Goal: Task Accomplishment & Management: Use online tool/utility

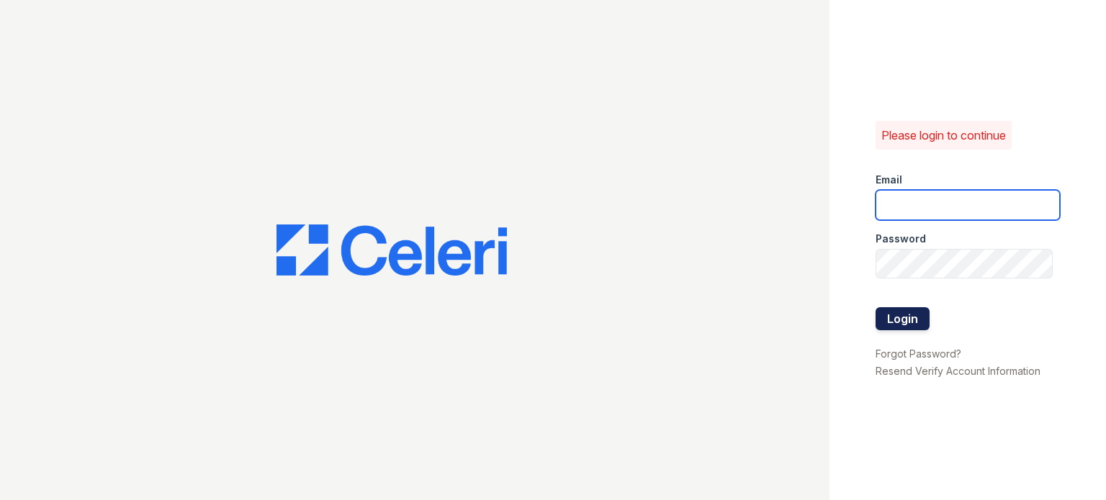
type input "[DOMAIN_NAME][EMAIL_ADDRESS][DOMAIN_NAME]"
click at [884, 316] on button "Login" at bounding box center [903, 318] width 54 height 23
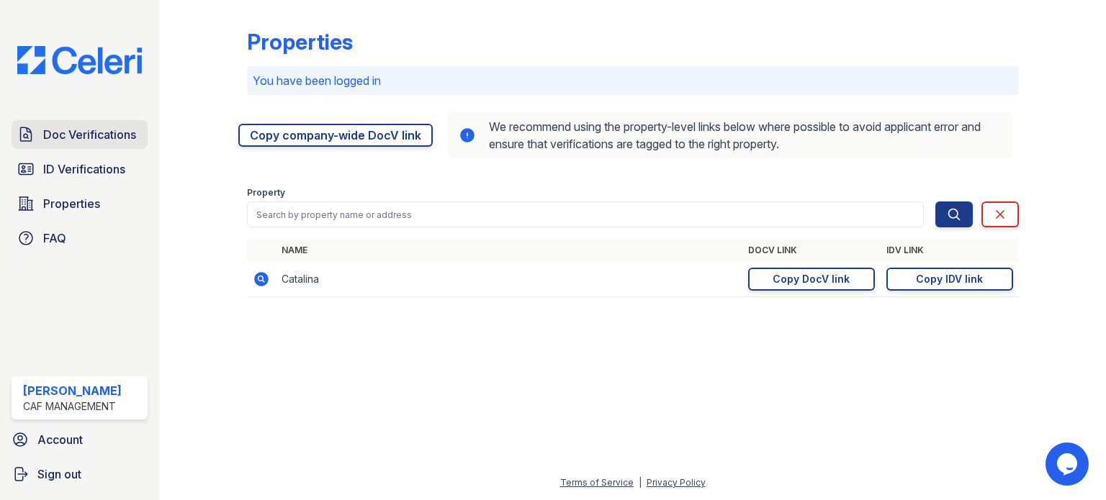
click at [71, 143] on link "Doc Verifications" at bounding box center [80, 134] width 136 height 29
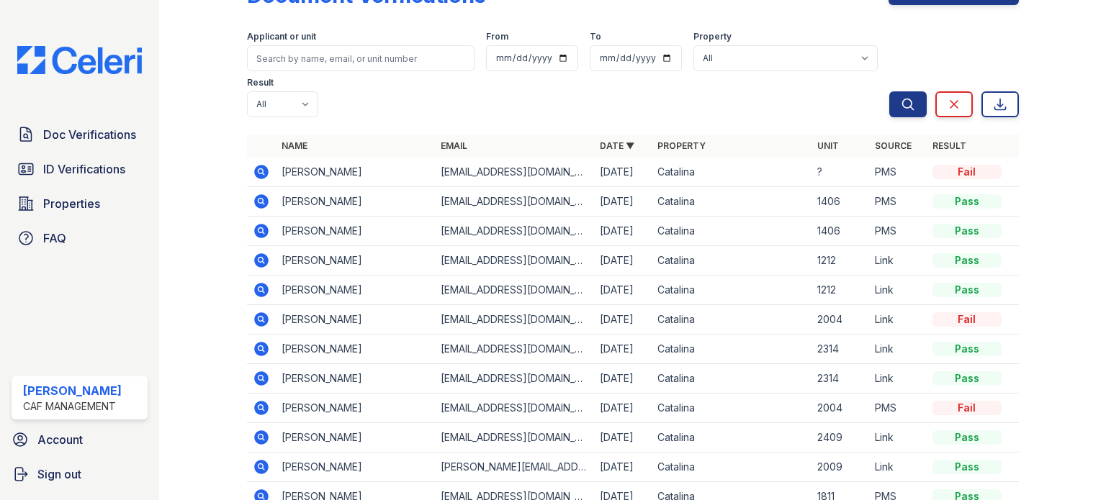
scroll to position [72, 0]
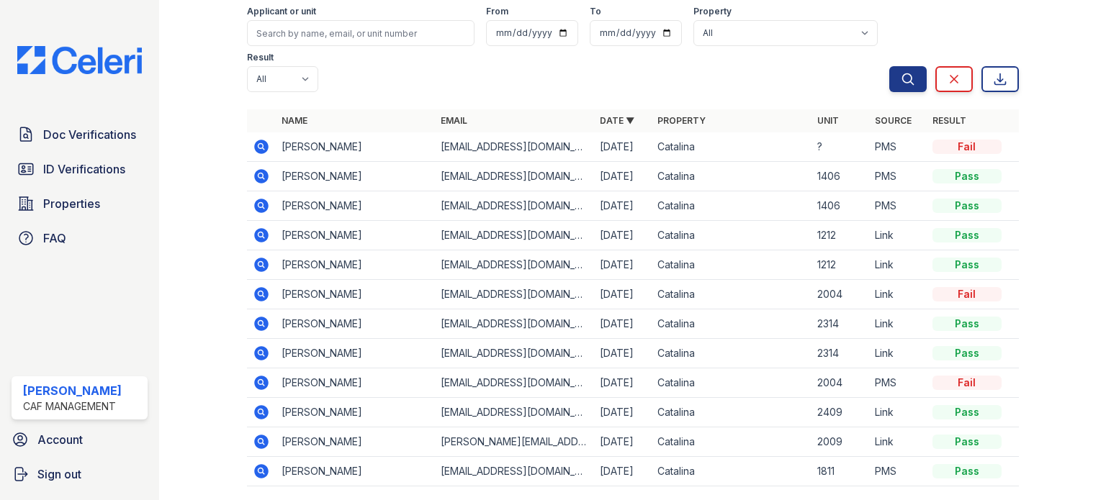
click at [262, 145] on icon at bounding box center [261, 147] width 14 height 14
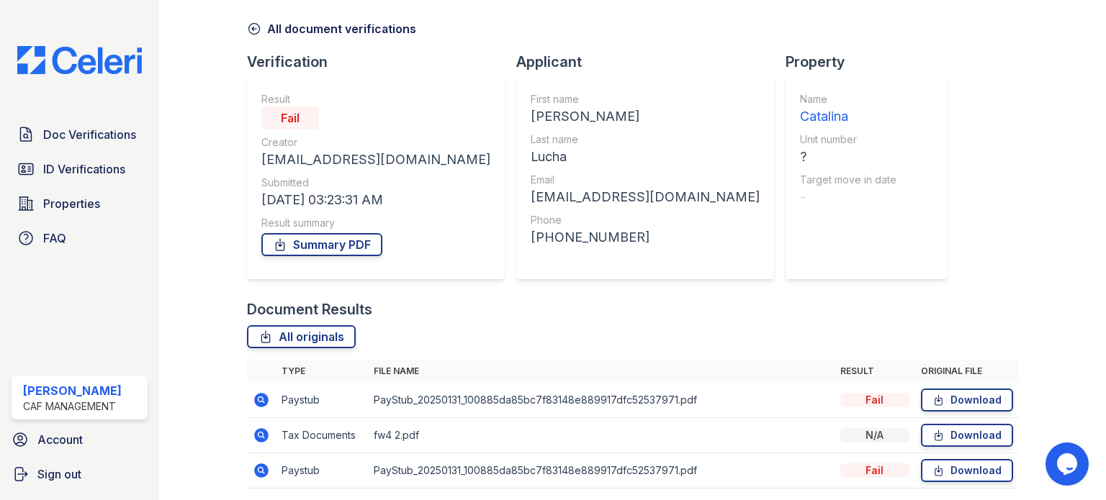
scroll to position [106, 0]
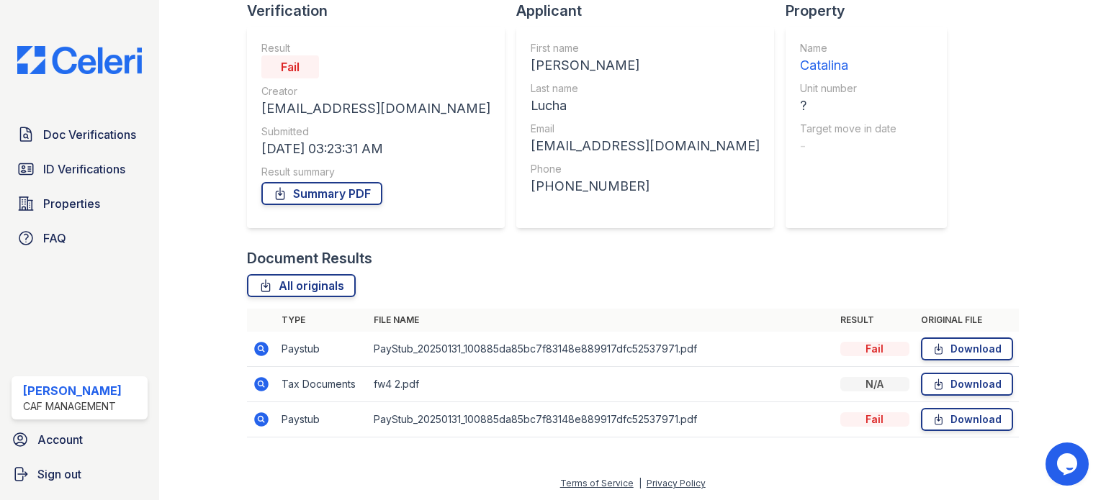
click at [262, 348] on icon at bounding box center [261, 349] width 17 height 17
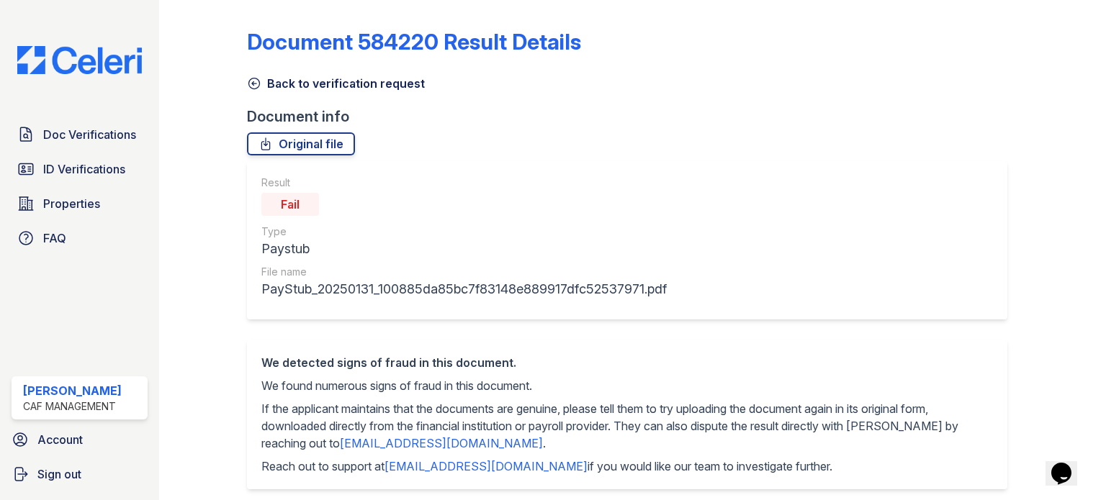
click at [251, 86] on icon at bounding box center [254, 83] width 14 height 14
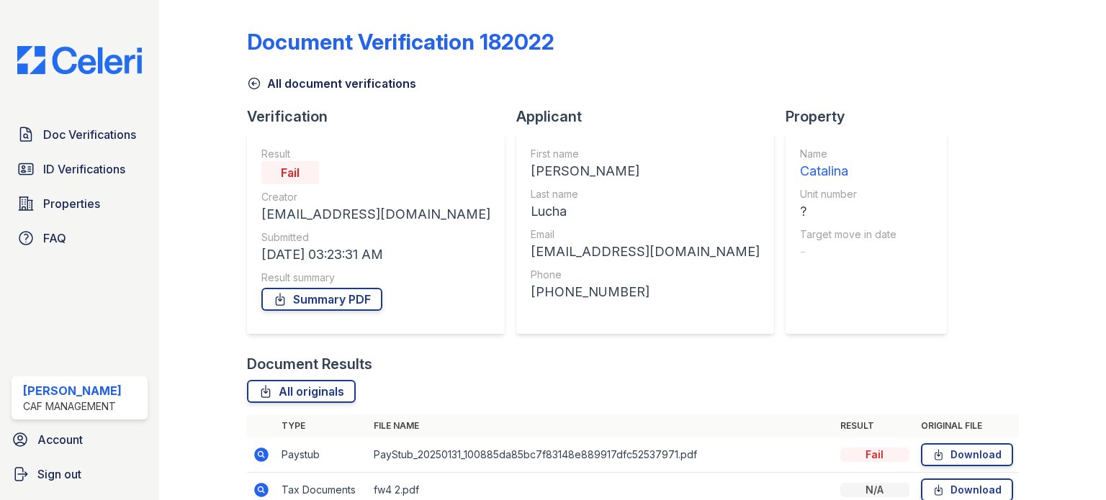
click at [253, 89] on icon at bounding box center [253, 83] width 11 height 11
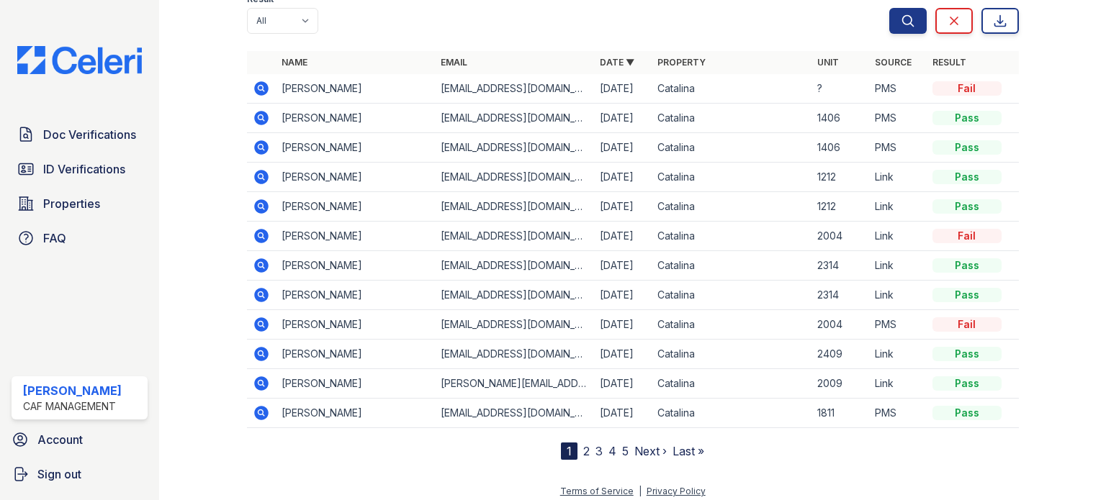
scroll to position [137, 0]
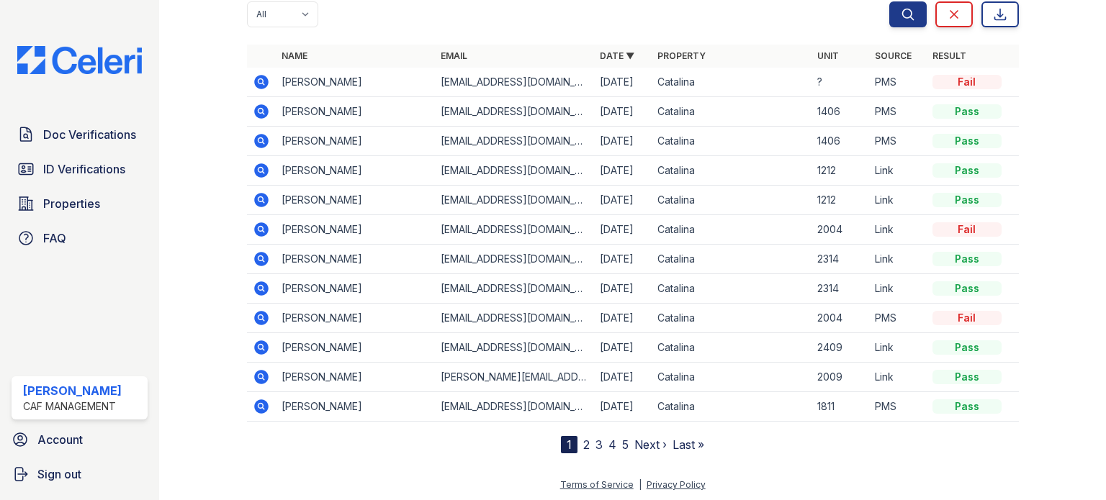
click at [263, 228] on icon at bounding box center [261, 229] width 14 height 14
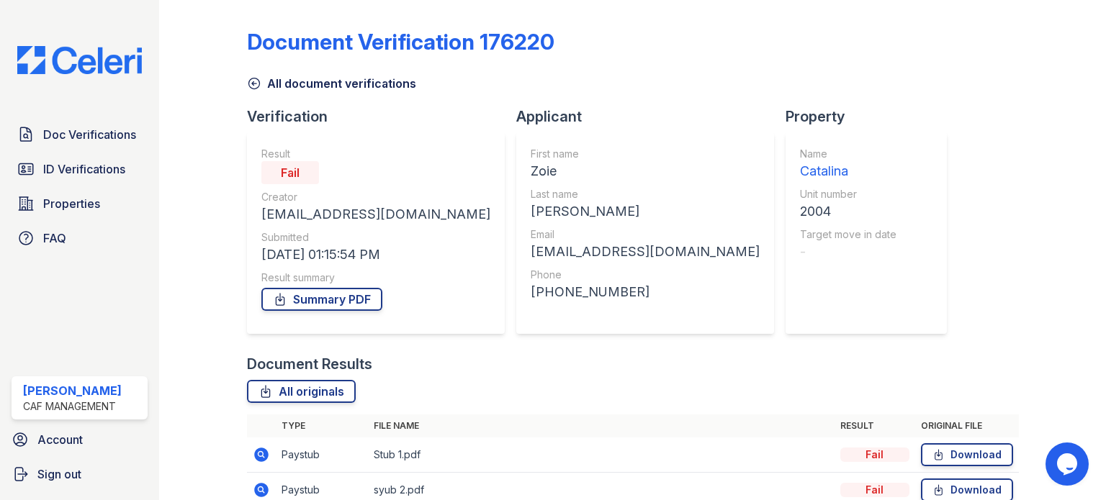
scroll to position [141, 0]
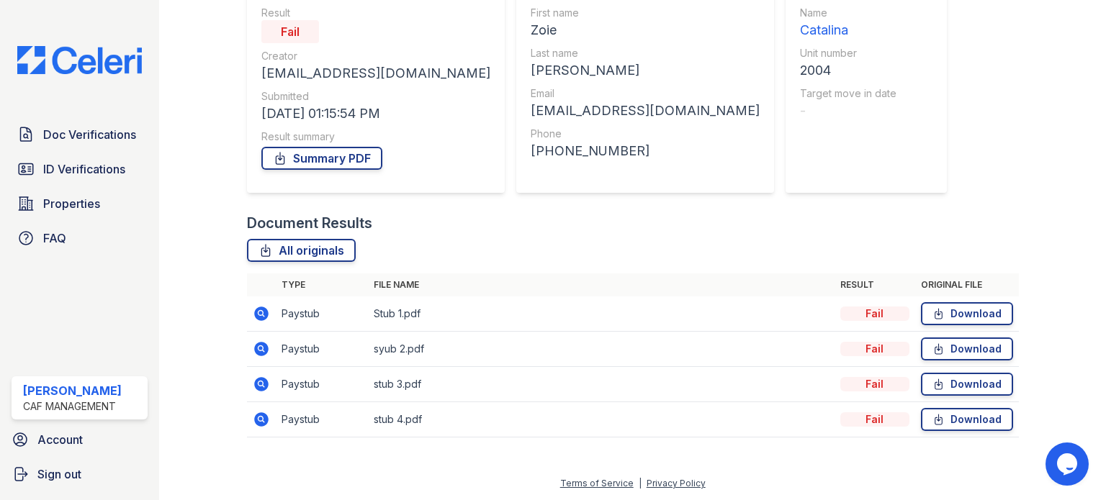
click at [264, 315] on icon at bounding box center [261, 314] width 14 height 14
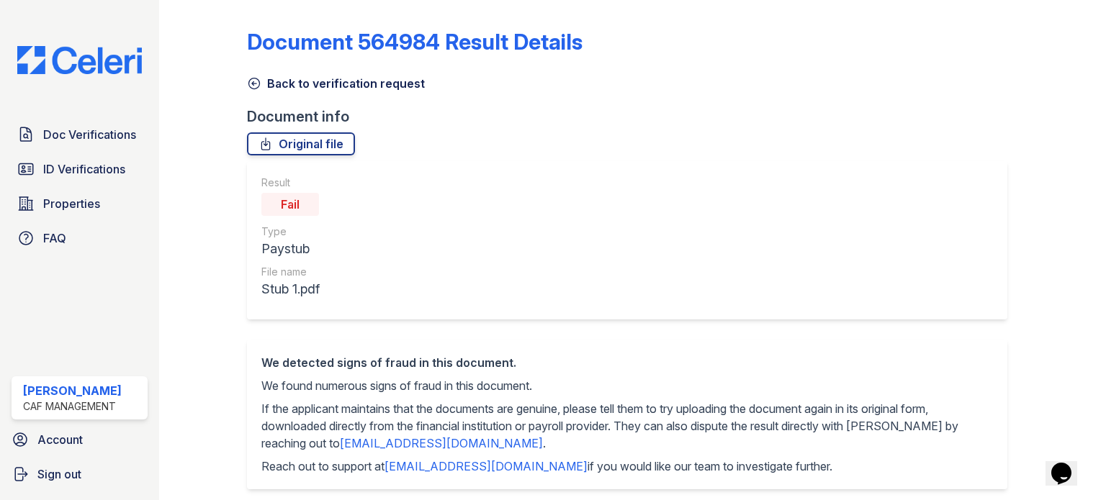
click at [253, 87] on icon at bounding box center [254, 83] width 14 height 14
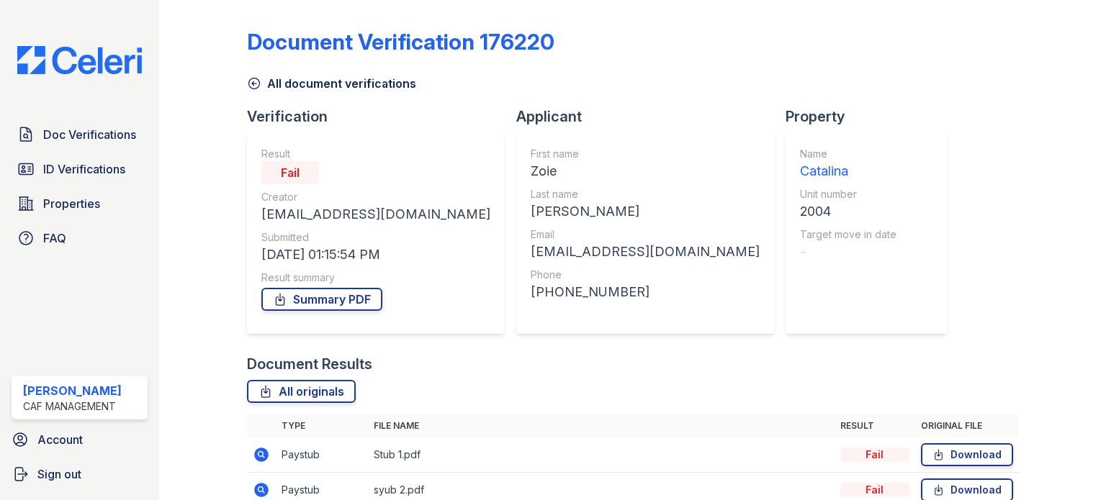
click at [249, 87] on icon at bounding box center [253, 83] width 11 height 11
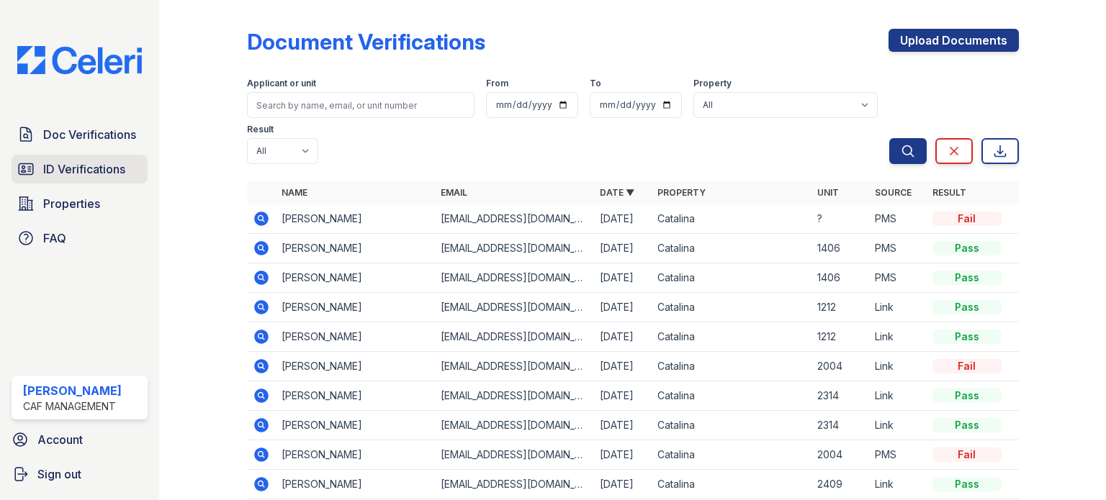
click at [98, 166] on span "ID Verifications" at bounding box center [84, 169] width 82 height 17
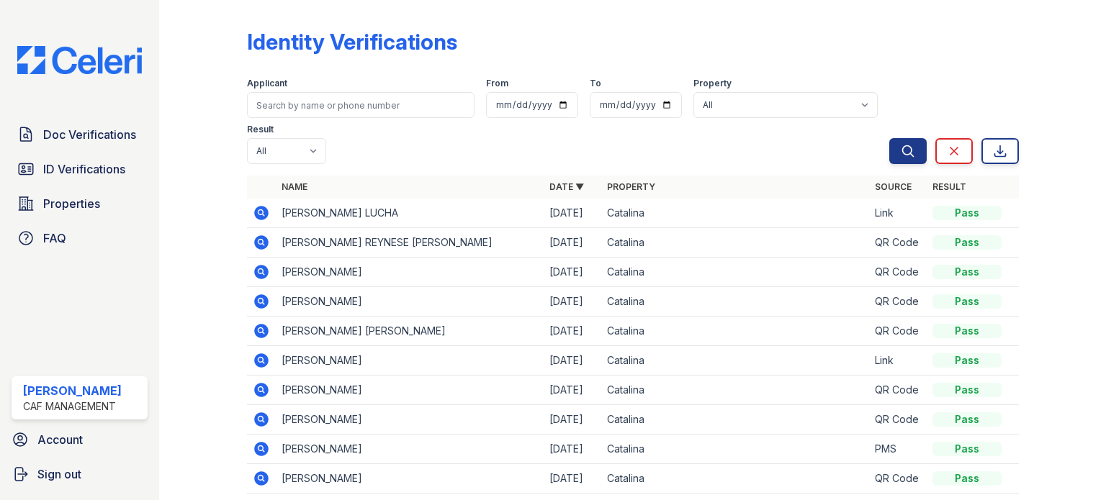
scroll to position [131, 0]
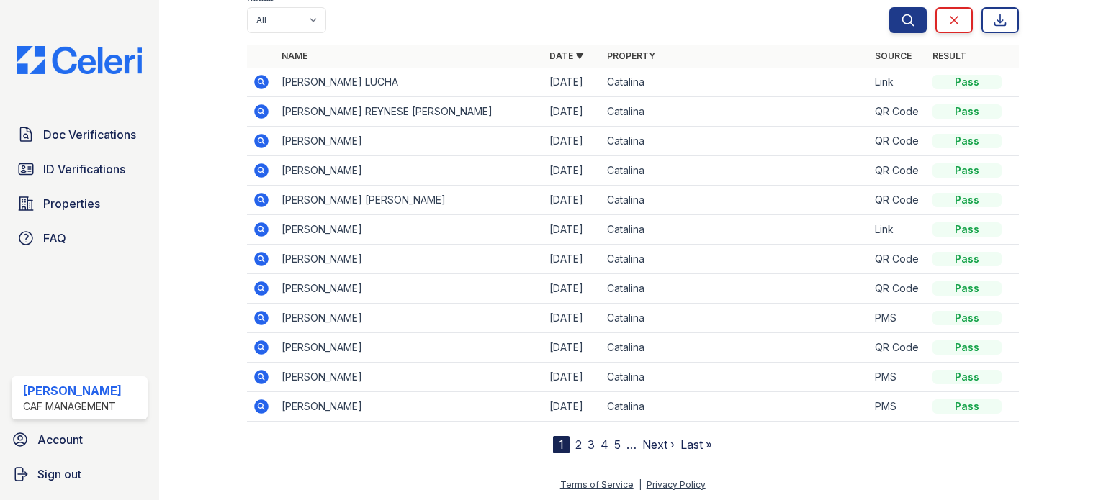
click at [575, 443] on link "2" at bounding box center [578, 445] width 6 height 14
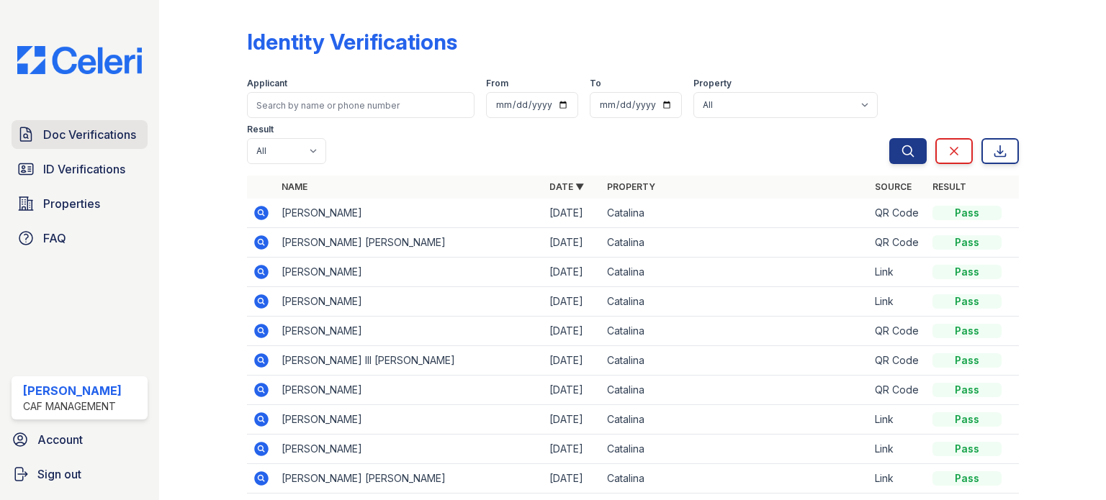
click at [66, 143] on span "Doc Verifications" at bounding box center [89, 134] width 93 height 17
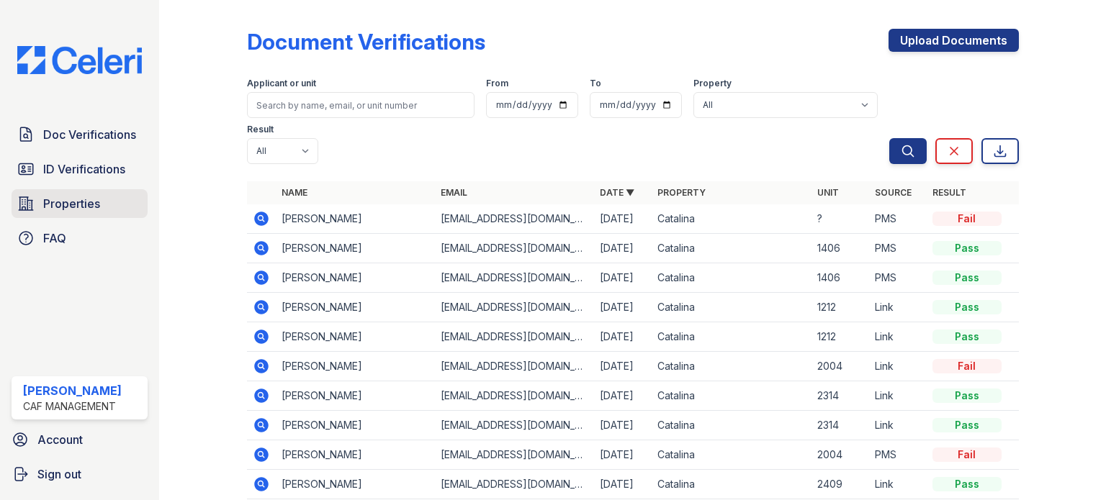
click at [75, 205] on span "Properties" at bounding box center [71, 203] width 57 height 17
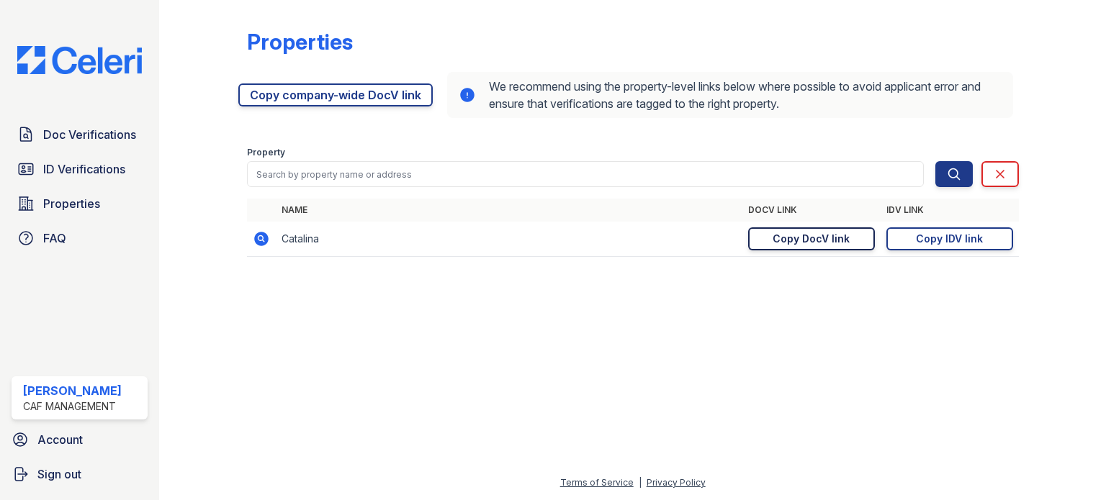
click at [806, 239] on div "Copy DocV link" at bounding box center [811, 239] width 77 height 14
click at [40, 143] on link "Doc Verifications" at bounding box center [80, 134] width 136 height 29
